Goal: Task Accomplishment & Management: Manage account settings

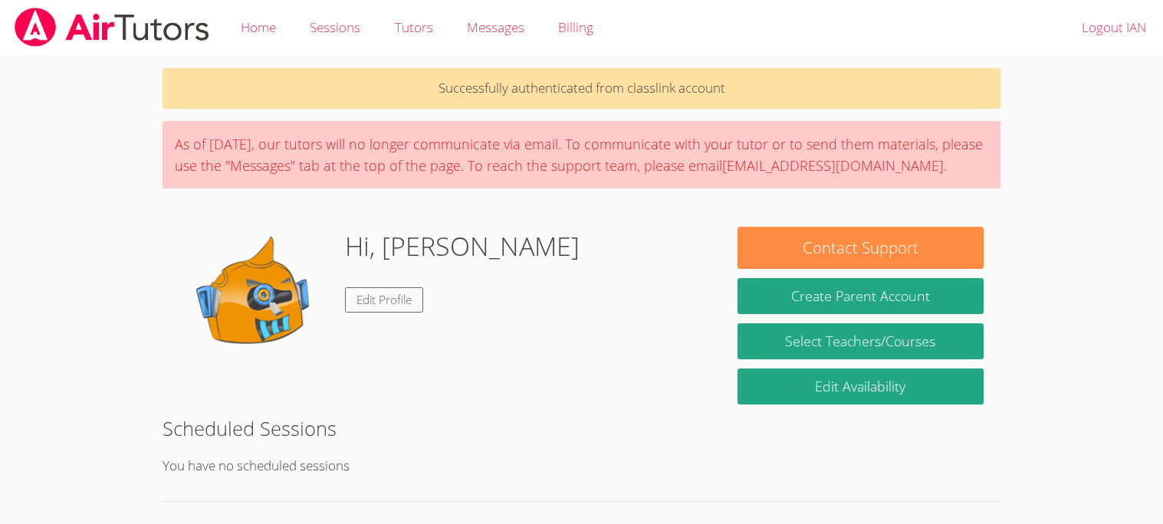
scroll to position [25, 0]
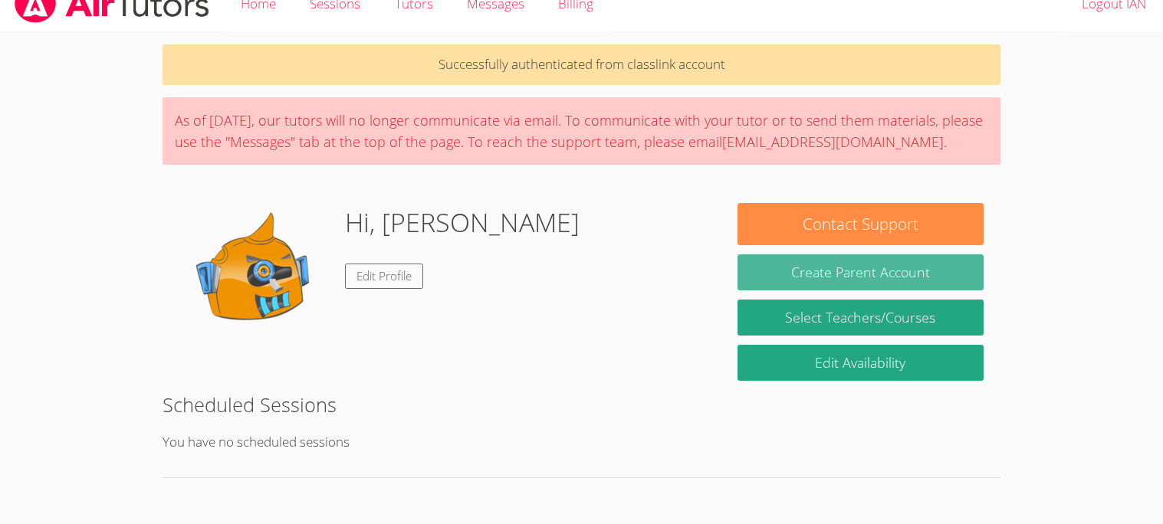
click at [758, 262] on button "Create Parent Account" at bounding box center [859, 272] width 245 height 36
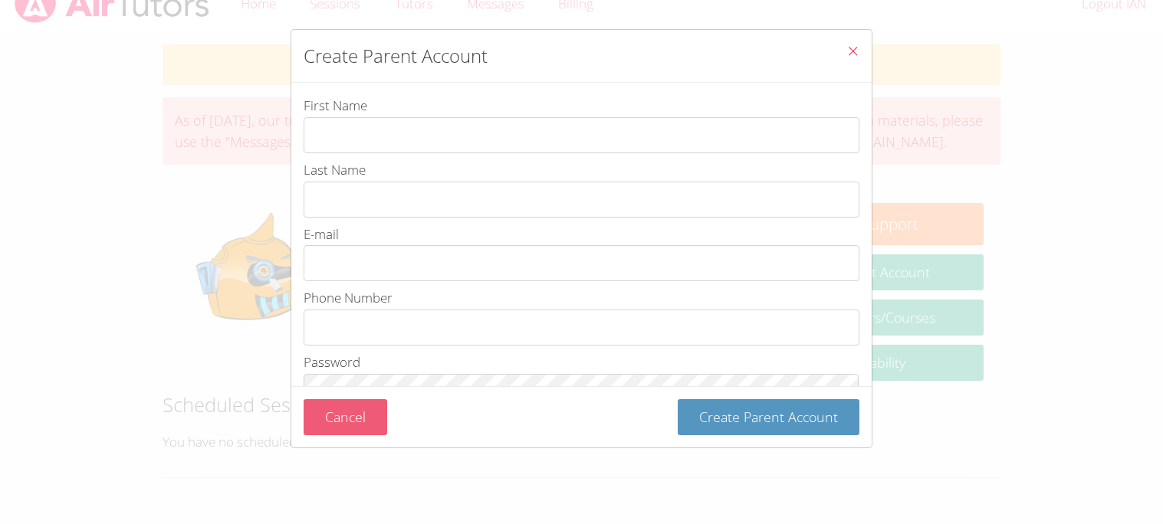
click at [332, 414] on button "Cancel" at bounding box center [345, 417] width 84 height 36
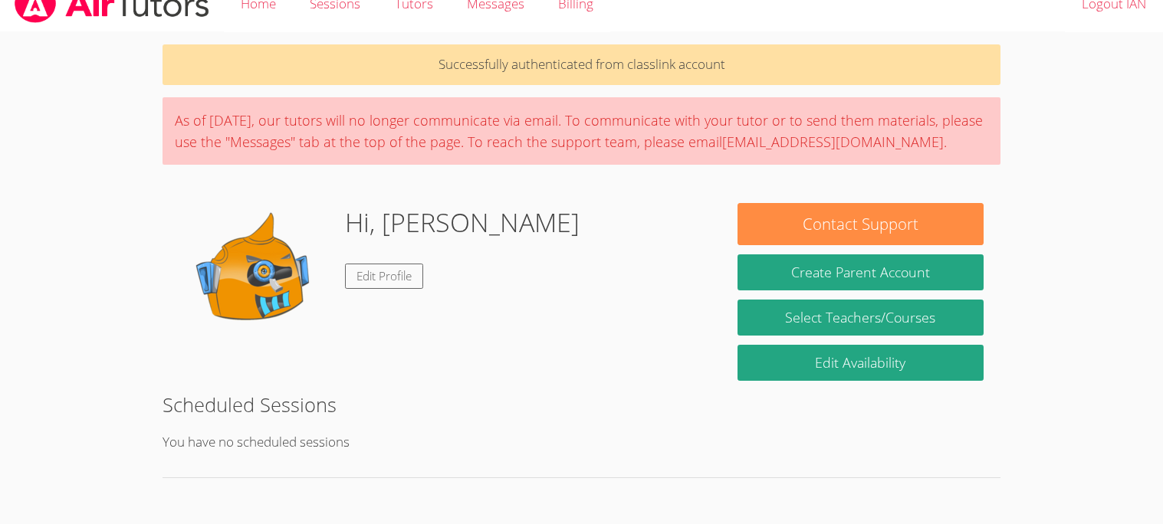
click at [212, 277] on img at bounding box center [255, 279] width 153 height 153
click at [572, 5] on link "Billing" at bounding box center [575, 4] width 69 height 56
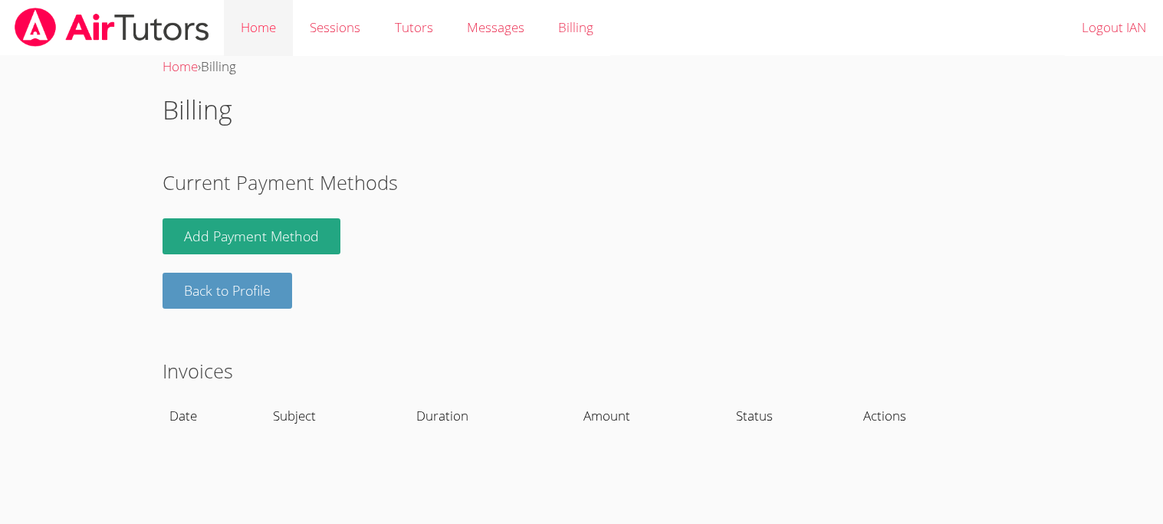
click at [274, 33] on link "Home" at bounding box center [258, 28] width 69 height 56
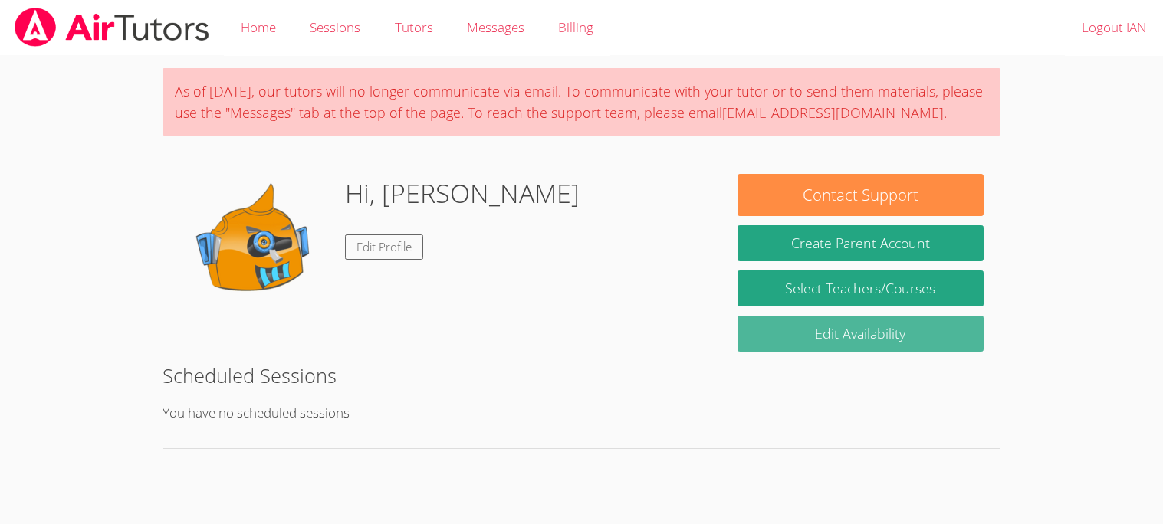
click at [769, 341] on link "Edit Availability" at bounding box center [859, 334] width 245 height 36
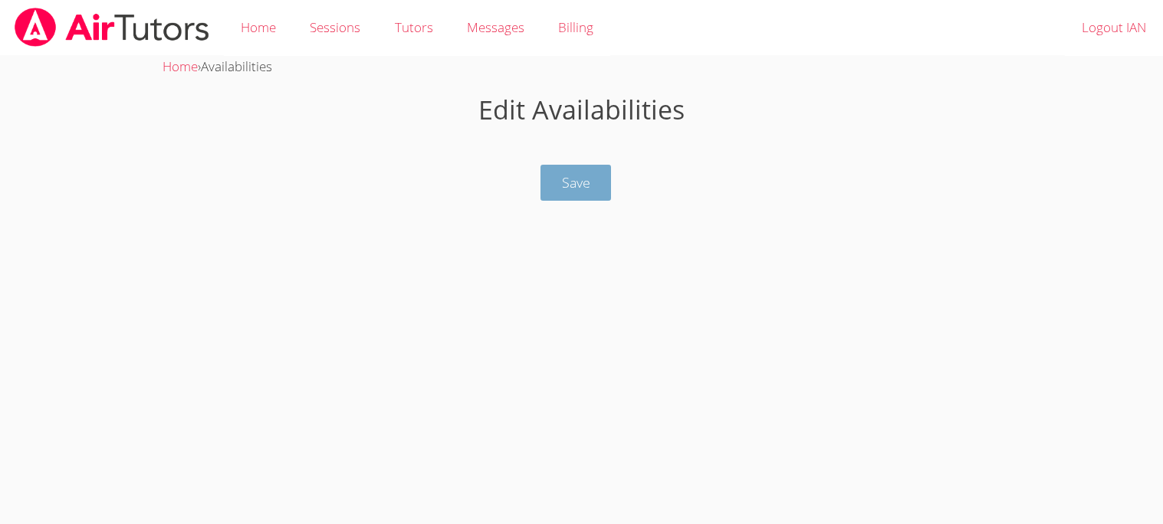
click at [552, 178] on button "Save" at bounding box center [575, 183] width 71 height 36
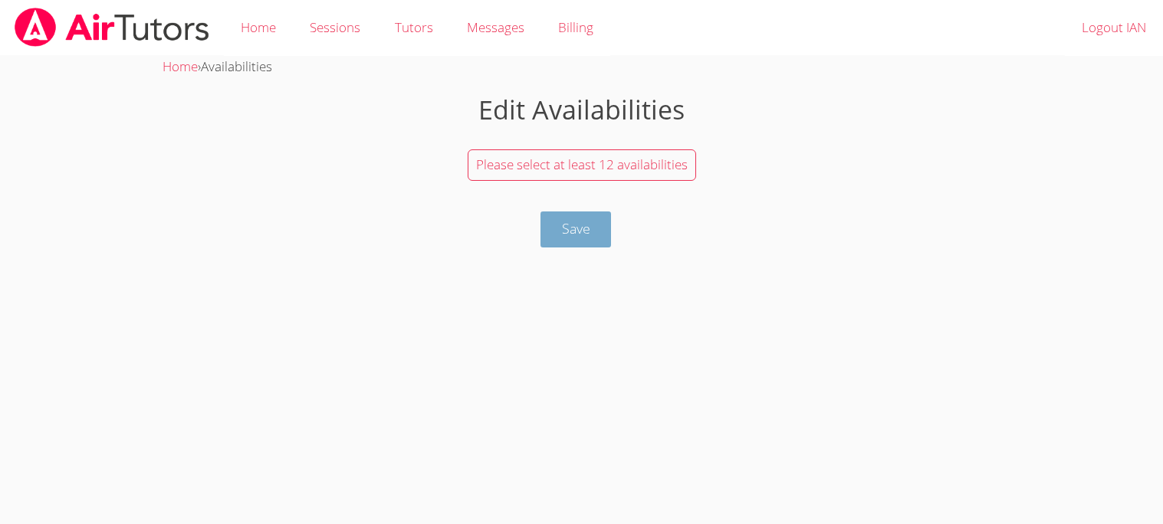
click at [558, 235] on button "Save" at bounding box center [575, 230] width 71 height 36
click at [557, 231] on button "Save" at bounding box center [575, 230] width 71 height 36
